Goal: Task Accomplishment & Management: Use online tool/utility

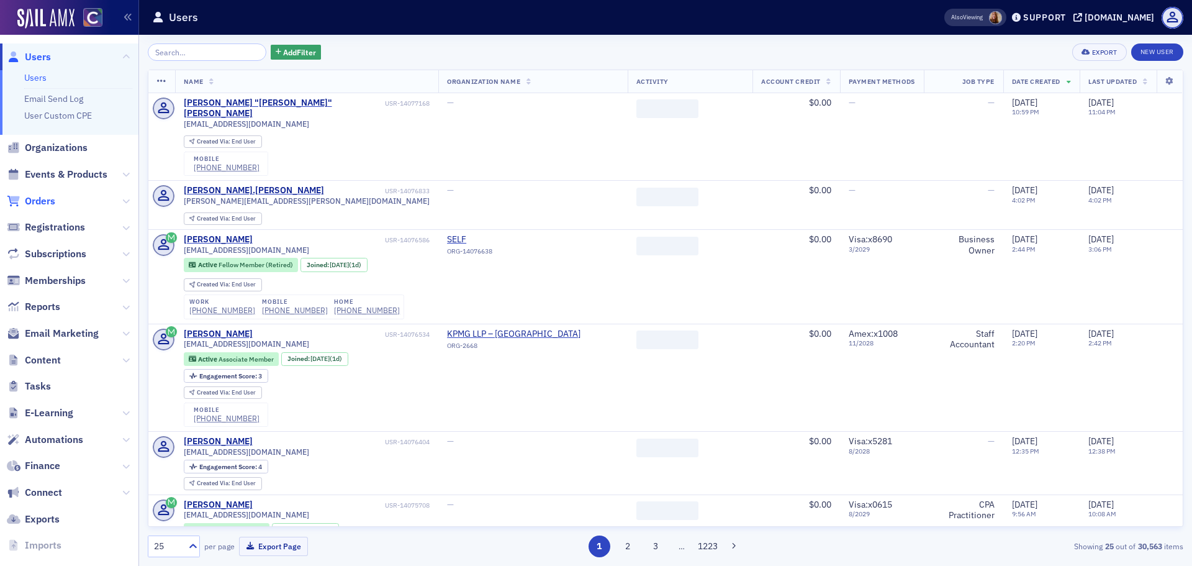
click at [48, 204] on span "Orders" at bounding box center [40, 201] width 30 height 14
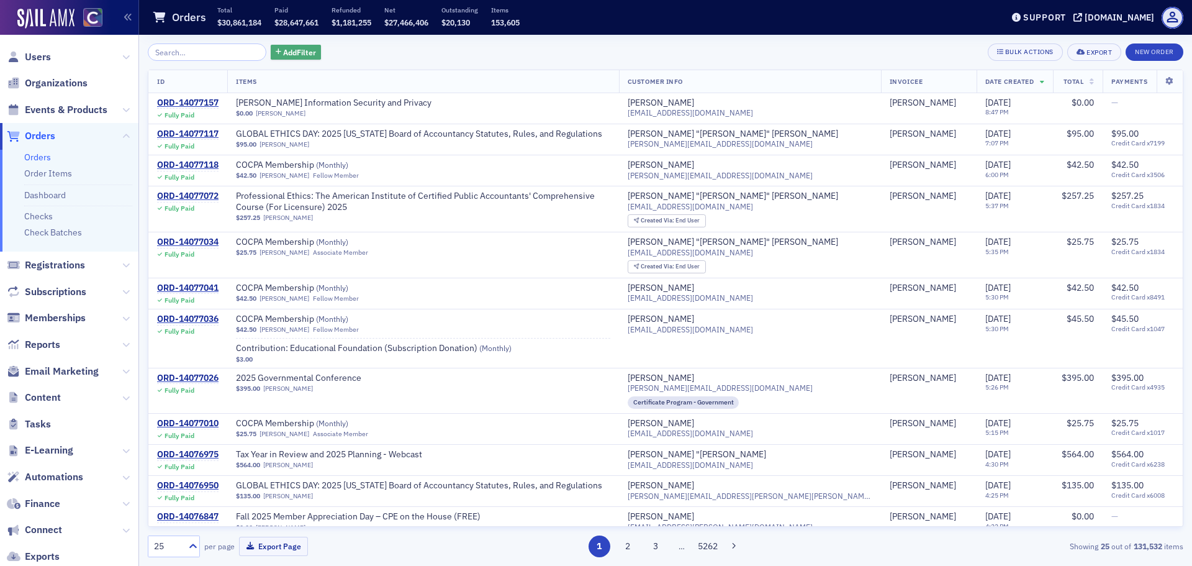
click at [283, 51] on span "Add Filter" at bounding box center [299, 52] width 33 height 11
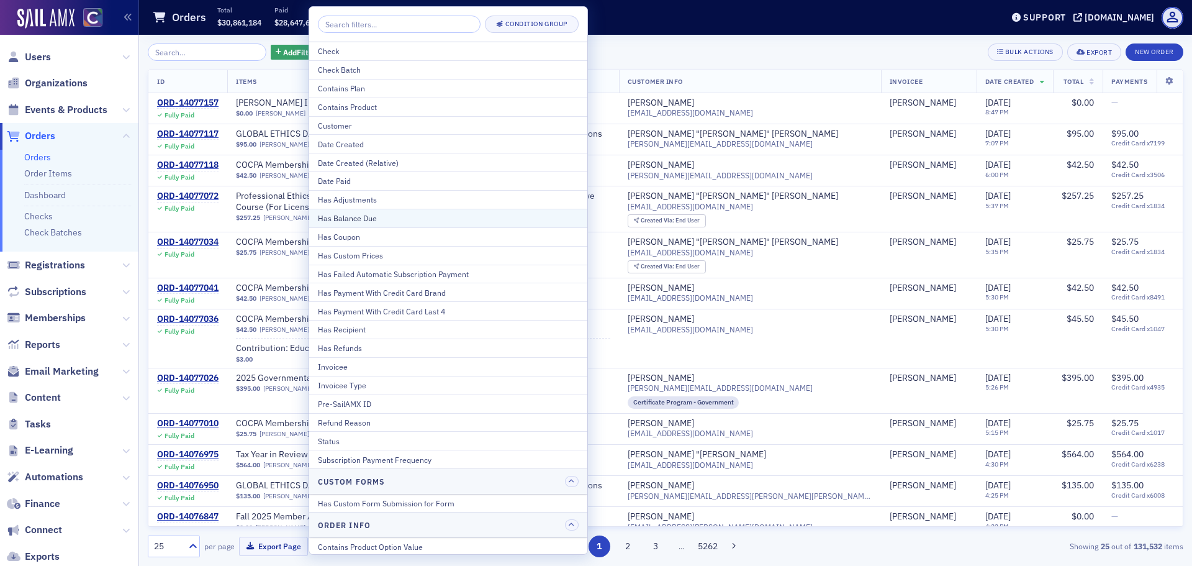
click at [340, 215] on div "Has Balance Due" at bounding box center [448, 217] width 261 height 11
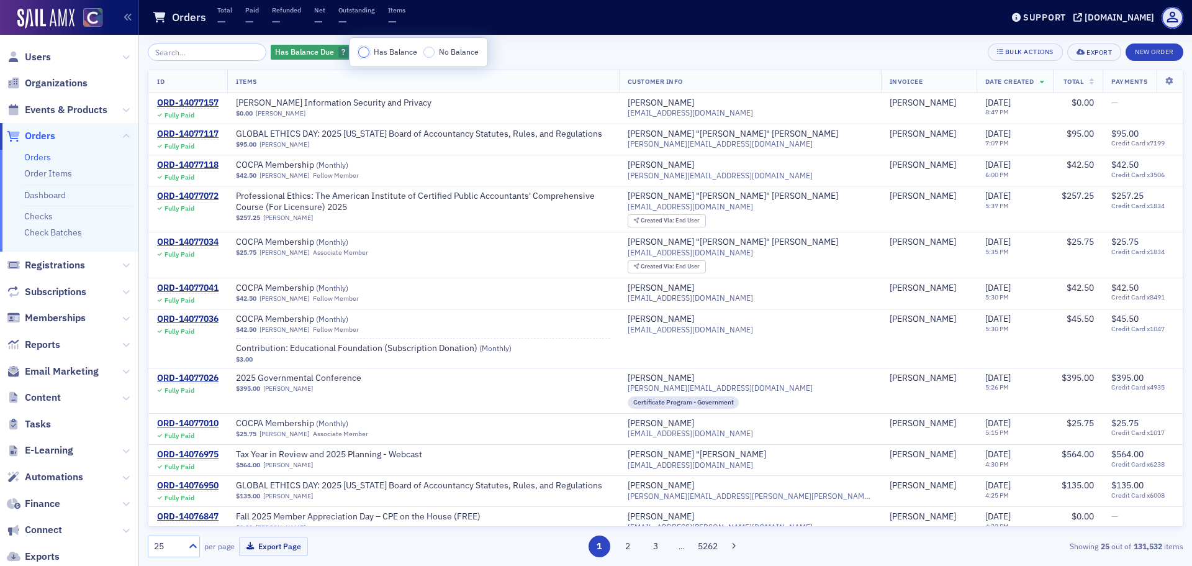
click at [363, 48] on input "Has Balance" at bounding box center [363, 52] width 11 height 11
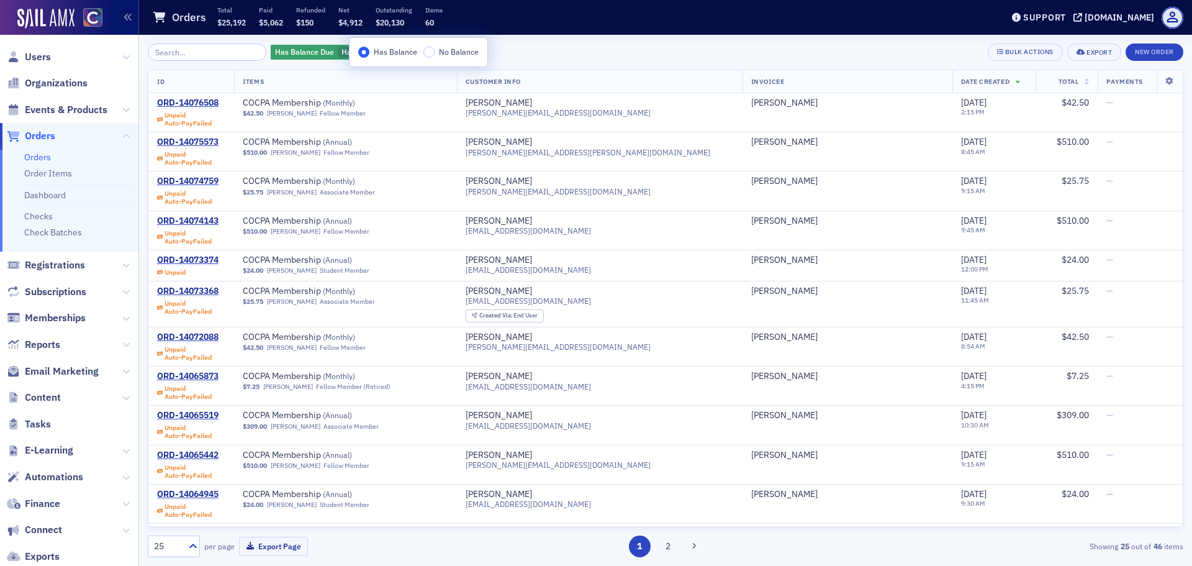
click at [540, 48] on div "Has Balance Due Has Balance Add Filter Bulk Actions Export New Order" at bounding box center [666, 51] width 1036 height 17
click at [431, 50] on span "Add Filter" at bounding box center [443, 52] width 33 height 11
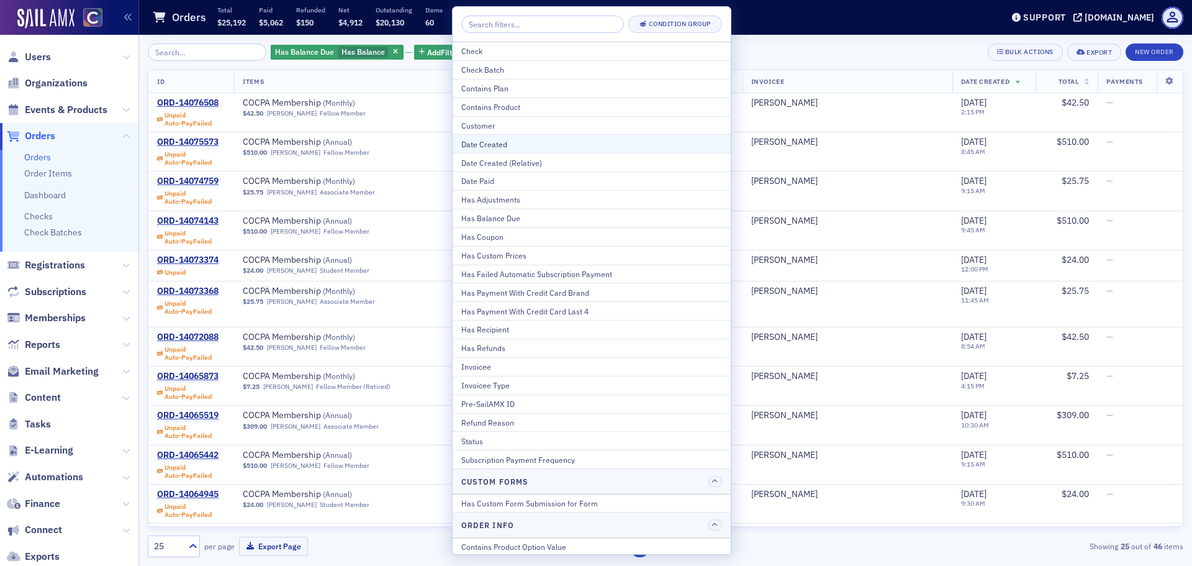
click at [502, 139] on div "Date Created" at bounding box center [591, 143] width 261 height 11
select select "9"
select select "2025"
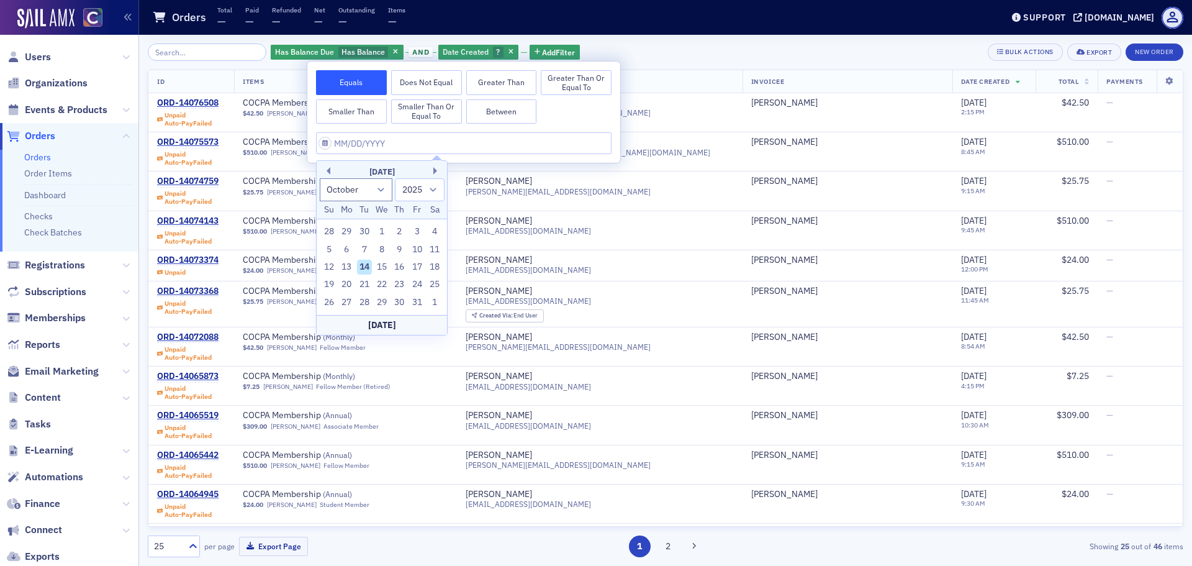
click at [371, 112] on button "Smaller Than" at bounding box center [351, 111] width 71 height 25
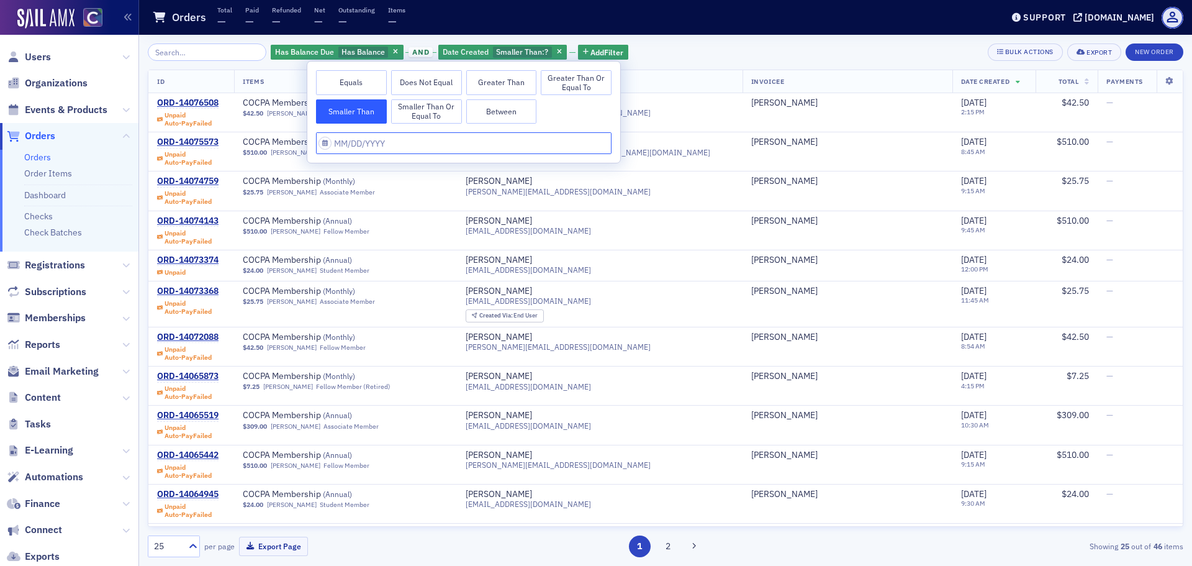
click at [376, 148] on input "text" at bounding box center [464, 143] width 296 height 22
select select "9"
select select "2025"
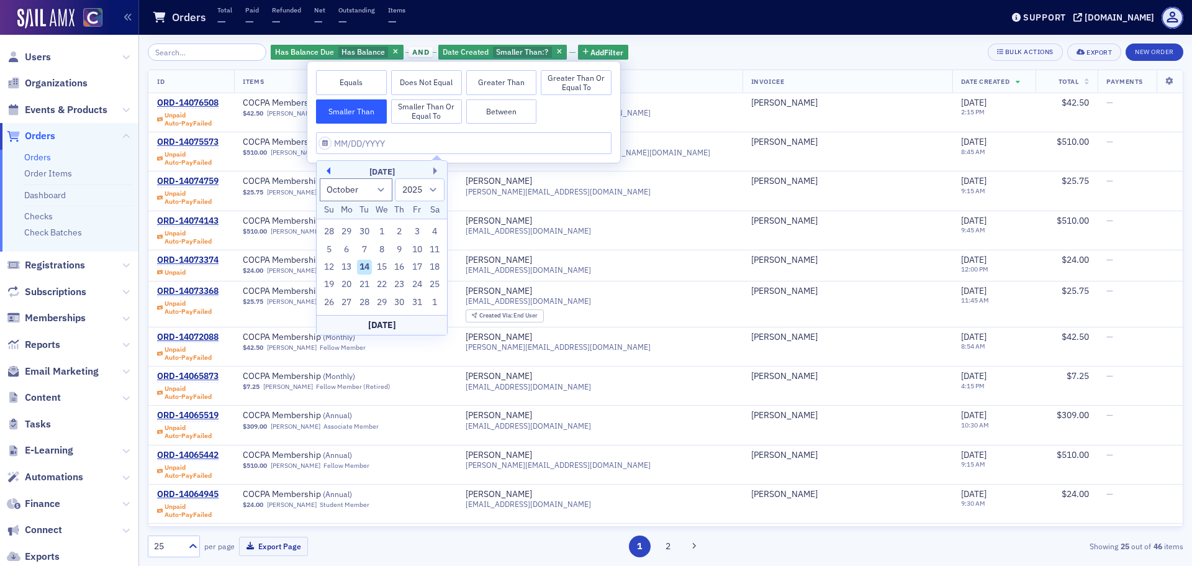
click at [329, 169] on button "Previous Month" at bounding box center [326, 170] width 7 height 7
click at [327, 171] on button "Previous Month" at bounding box center [326, 170] width 7 height 7
click at [330, 167] on div "[DATE]" at bounding box center [382, 172] width 130 height 12
click at [328, 167] on button "Previous Month" at bounding box center [326, 170] width 7 height 7
select select "6"
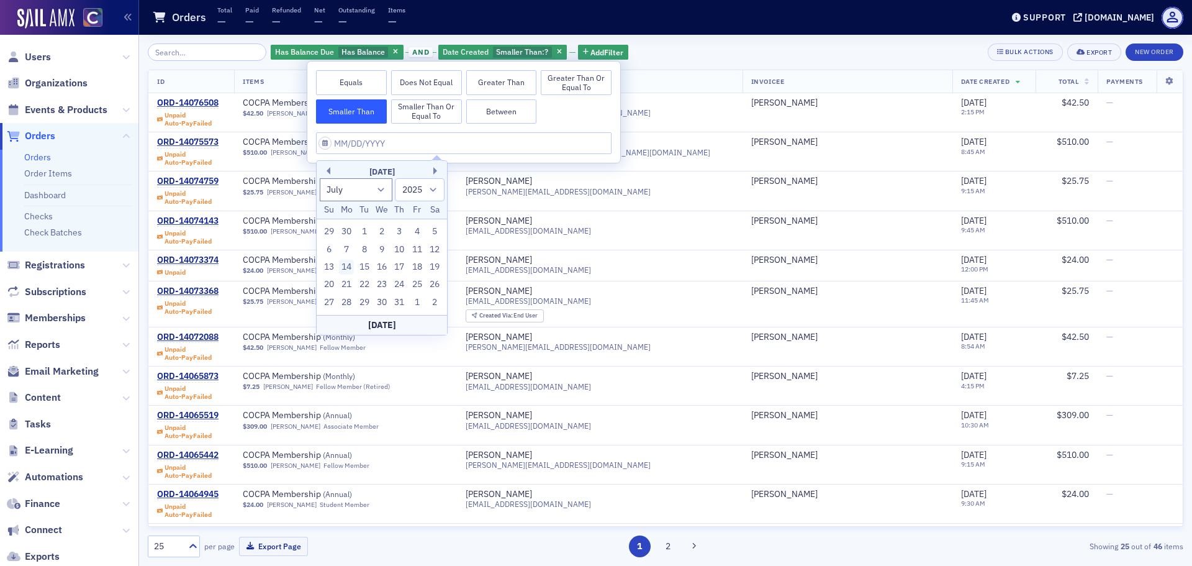
click at [349, 270] on div "14" at bounding box center [346, 267] width 15 height 15
type input "[DATE]"
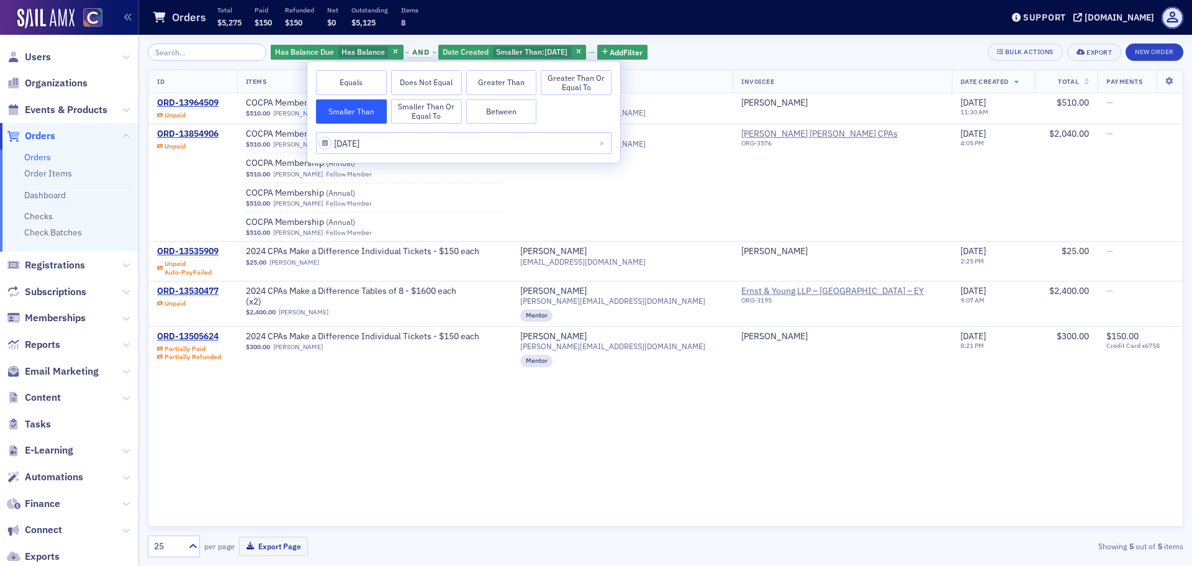
click at [732, 53] on div "Has Balance Due Has Balance and Date Created Smaller Than : [DATE] Add Filter B…" at bounding box center [666, 51] width 1036 height 17
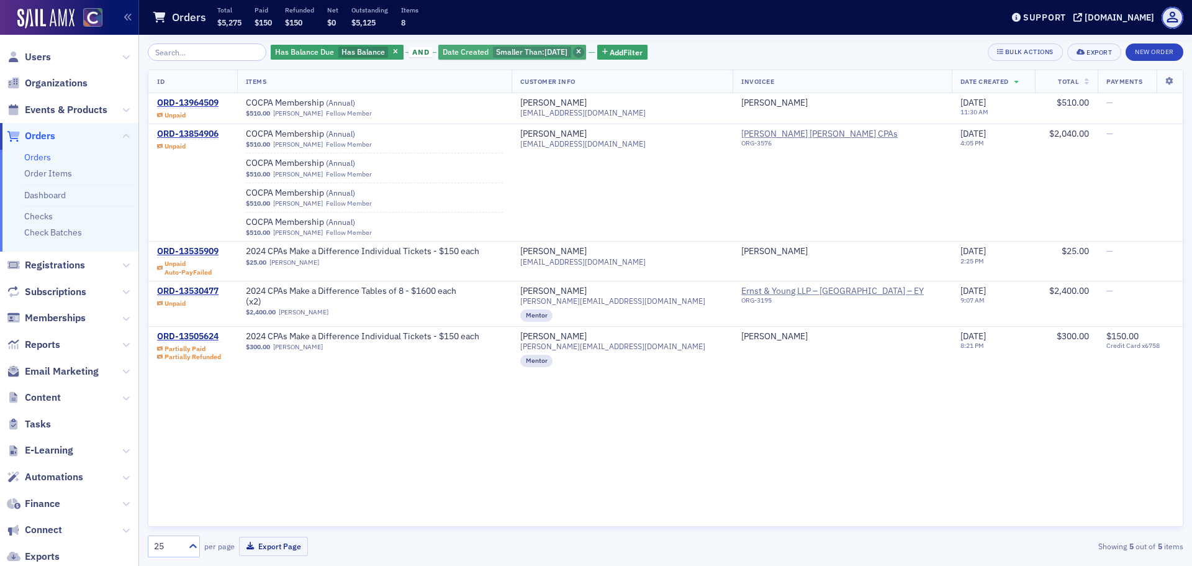
click at [581, 50] on icon "button" at bounding box center [578, 52] width 5 height 7
